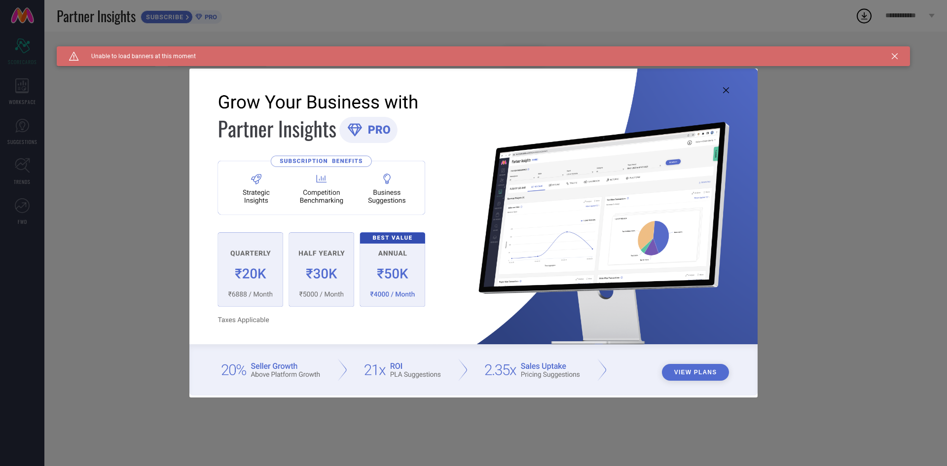
type input "All"
click at [727, 92] on icon at bounding box center [726, 90] width 6 height 6
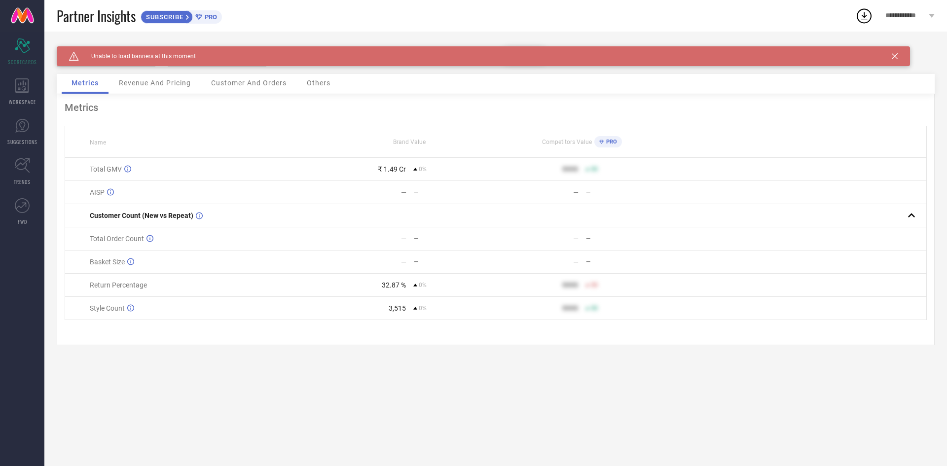
click at [895, 55] on icon at bounding box center [895, 56] width 6 height 6
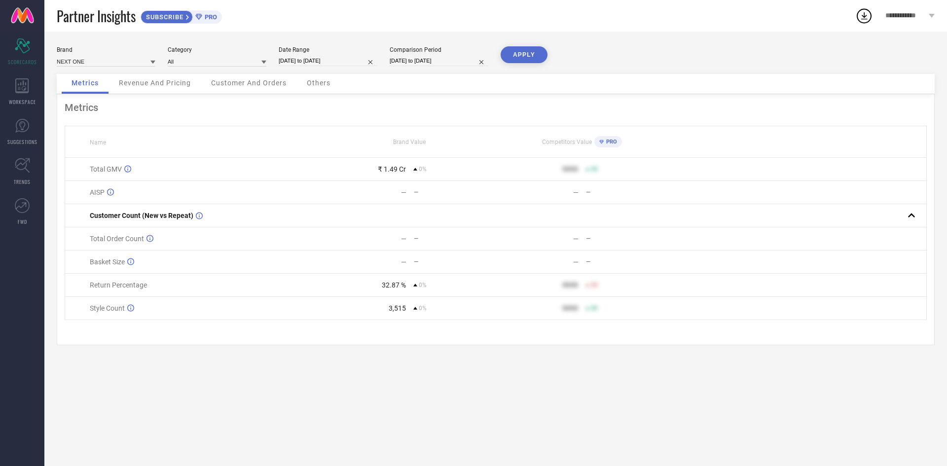
click at [333, 61] on input "[DATE] to [DATE]" at bounding box center [328, 61] width 99 height 10
select select "7"
select select "2025"
select select "8"
select select "2025"
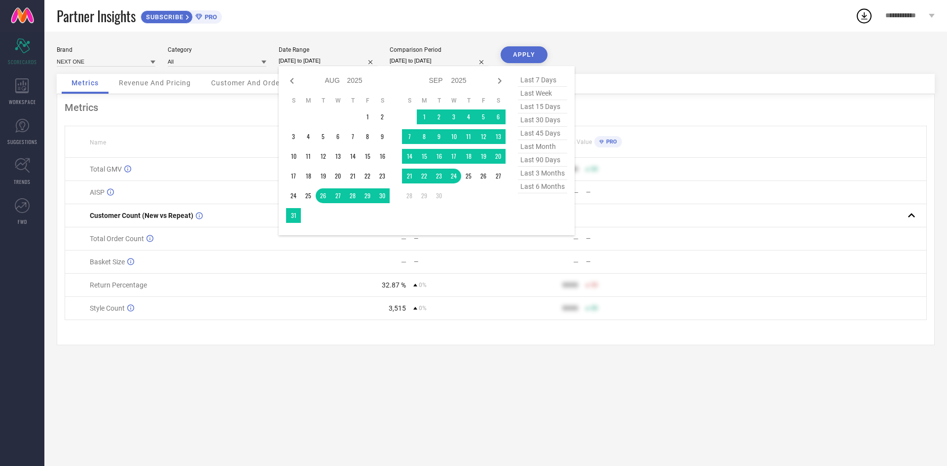
click at [539, 122] on span "last 30 days" at bounding box center [542, 119] width 49 height 13
type input "[DATE] to [DATE]"
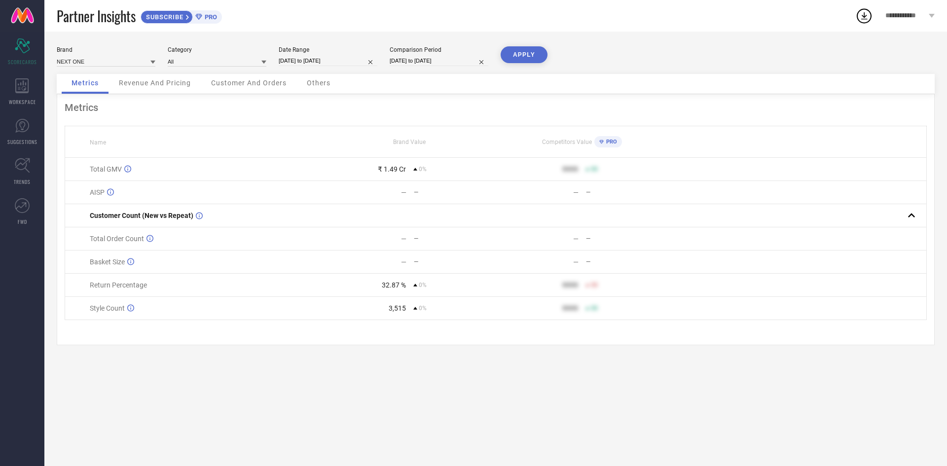
click at [425, 60] on input "[DATE] to [DATE]" at bounding box center [439, 61] width 99 height 10
select select "7"
select select "2025"
select select "8"
select select "2025"
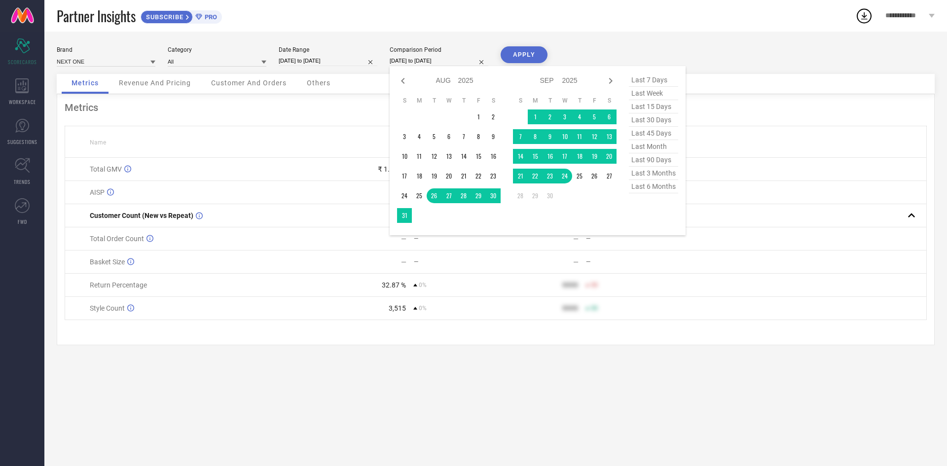
click at [647, 121] on span "last 30 days" at bounding box center [653, 119] width 49 height 13
type input "[DATE] to [DATE]"
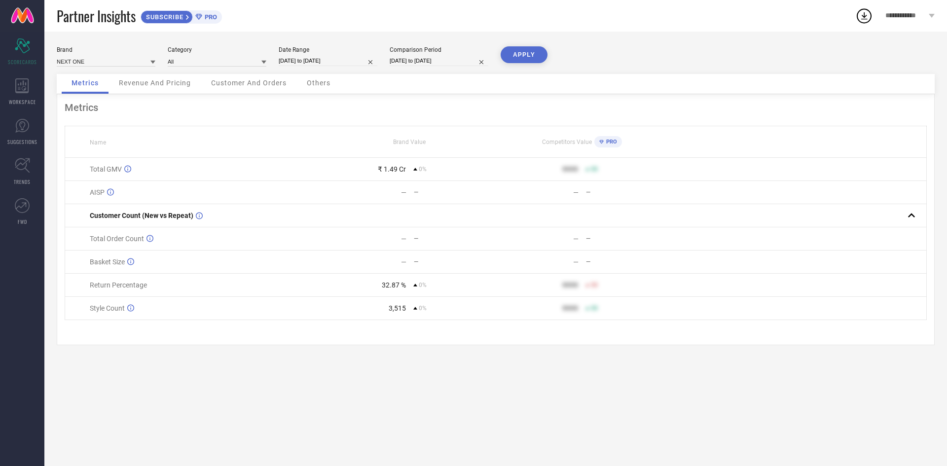
click at [533, 55] on button "APPLY" at bounding box center [524, 54] width 47 height 17
